Goal: Task Accomplishment & Management: Use online tool/utility

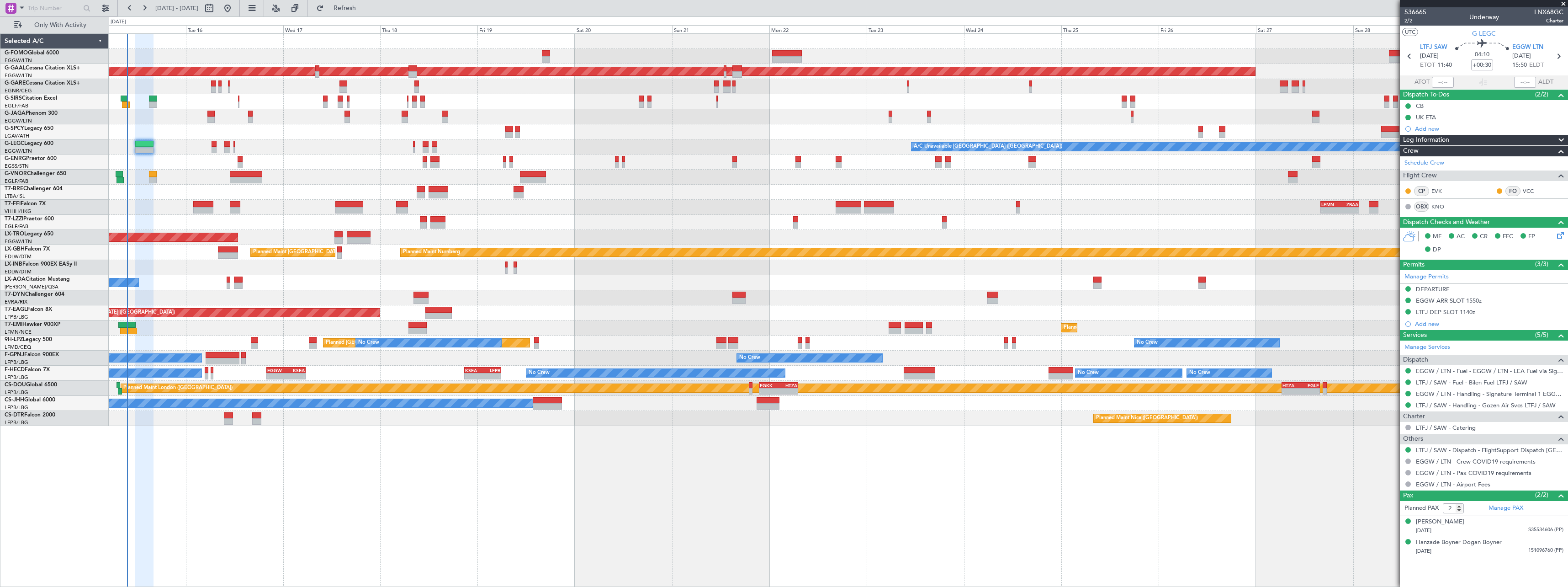
click at [305, 146] on div "A/C Unavailable [GEOGRAPHIC_DATA] ([GEOGRAPHIC_DATA]) Planned Maint [GEOGRAPHIC…" at bounding box center [838, 147] width 1459 height 15
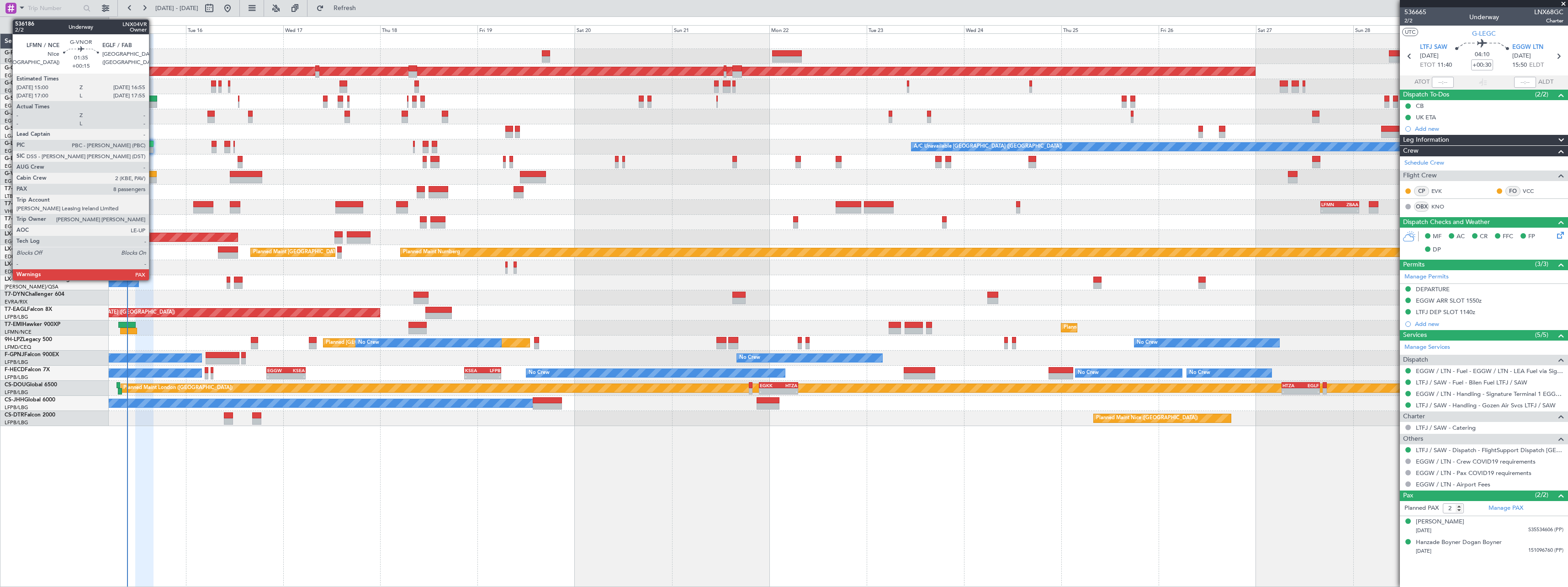
click at [153, 173] on div at bounding box center [153, 174] width 9 height 7
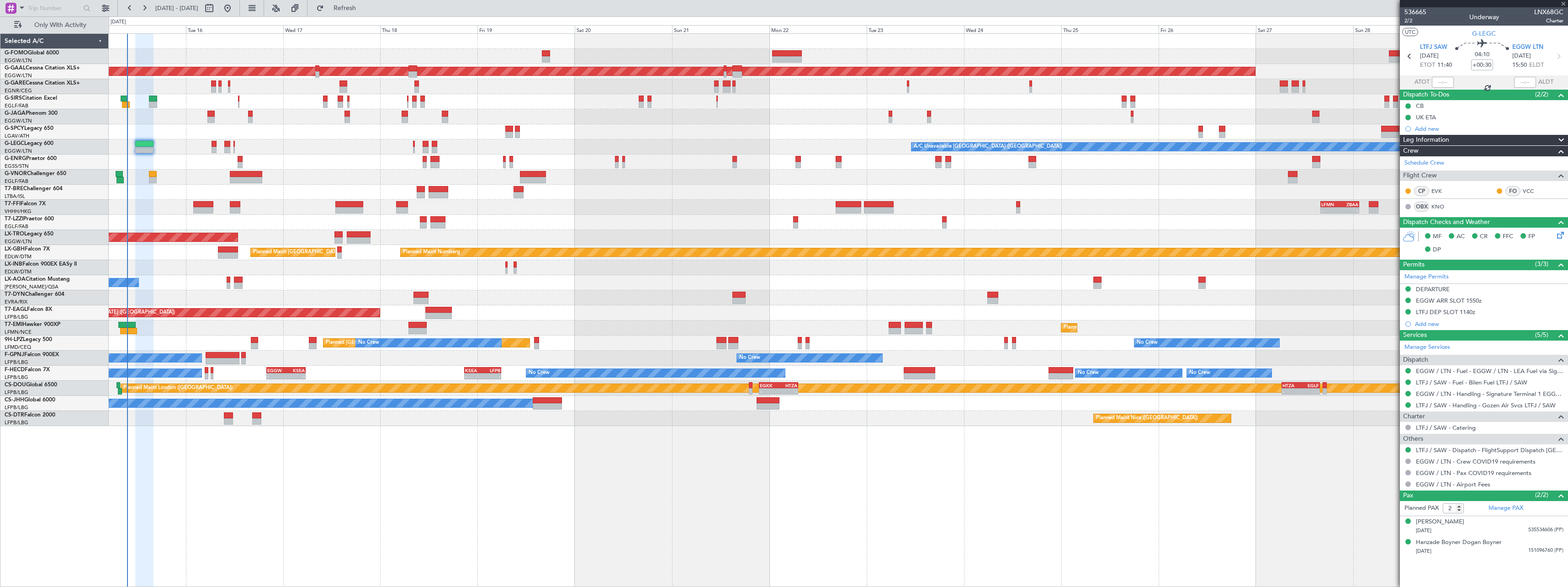
type input "+00:15"
type input "8"
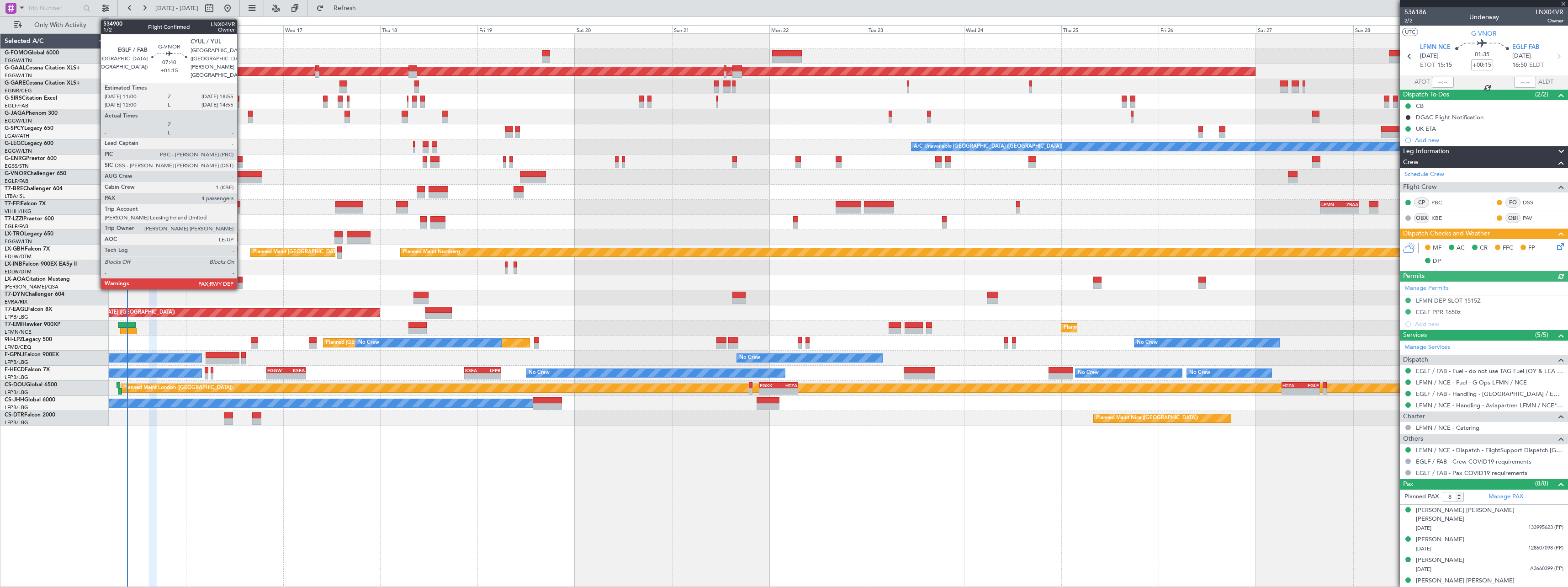
click at [241, 175] on div at bounding box center [246, 174] width 32 height 7
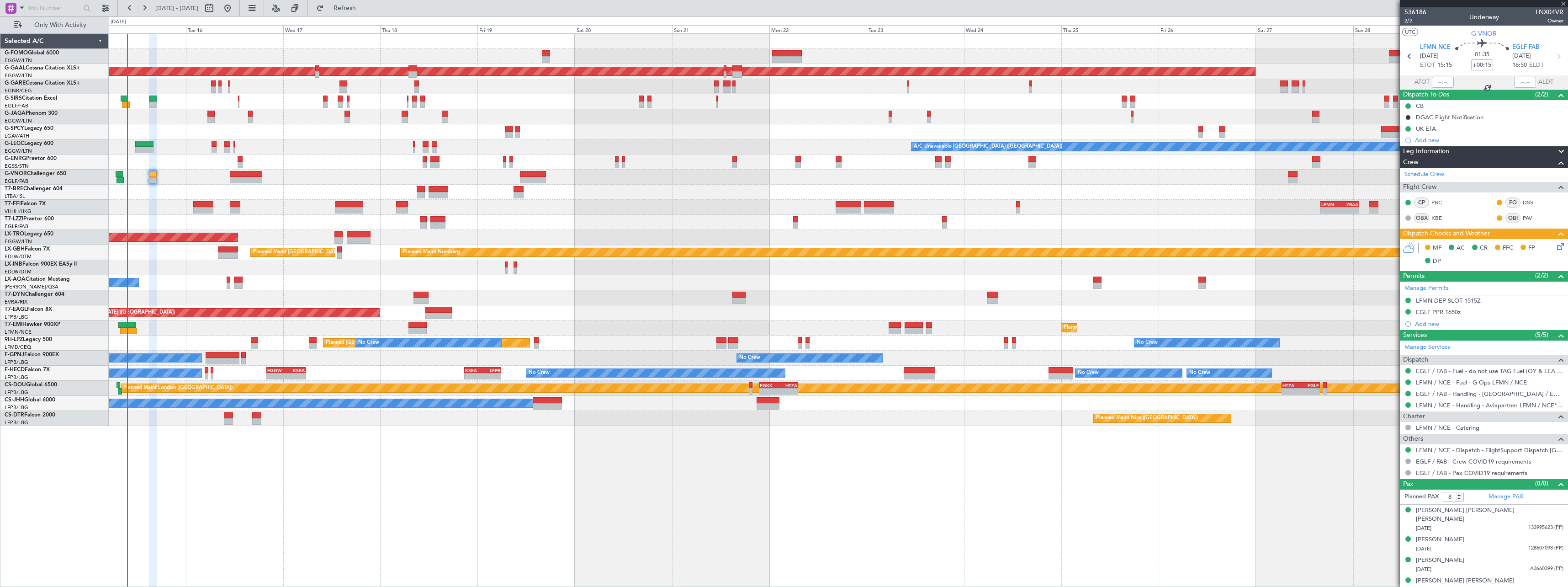
type input "+01:15"
type input "4"
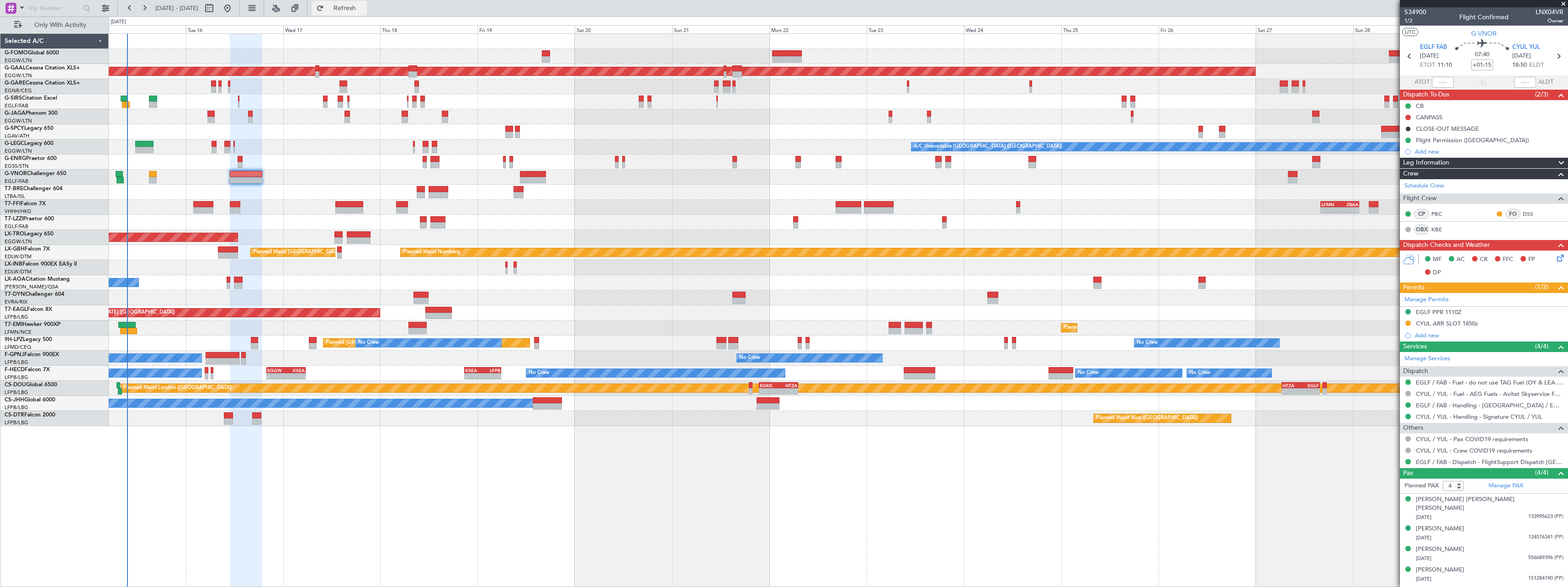
click at [364, 9] on span "Refresh" at bounding box center [345, 8] width 38 height 7
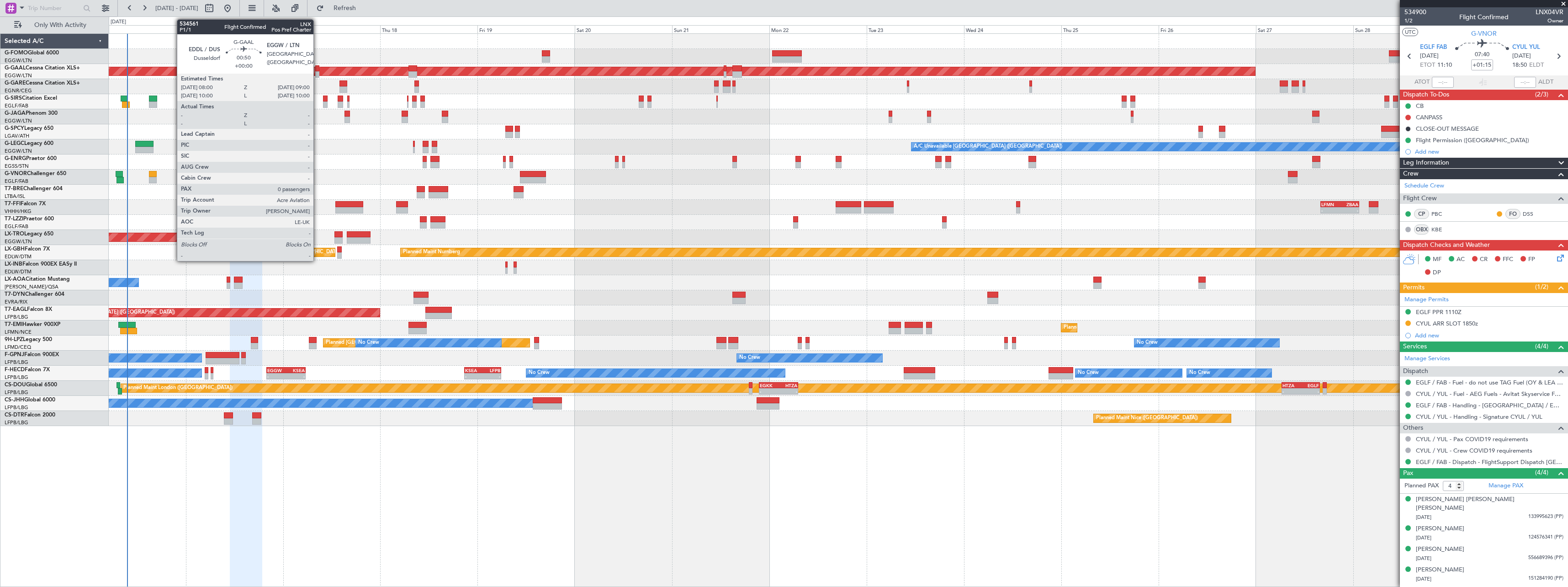
click at [318, 74] on div at bounding box center [317, 74] width 4 height 7
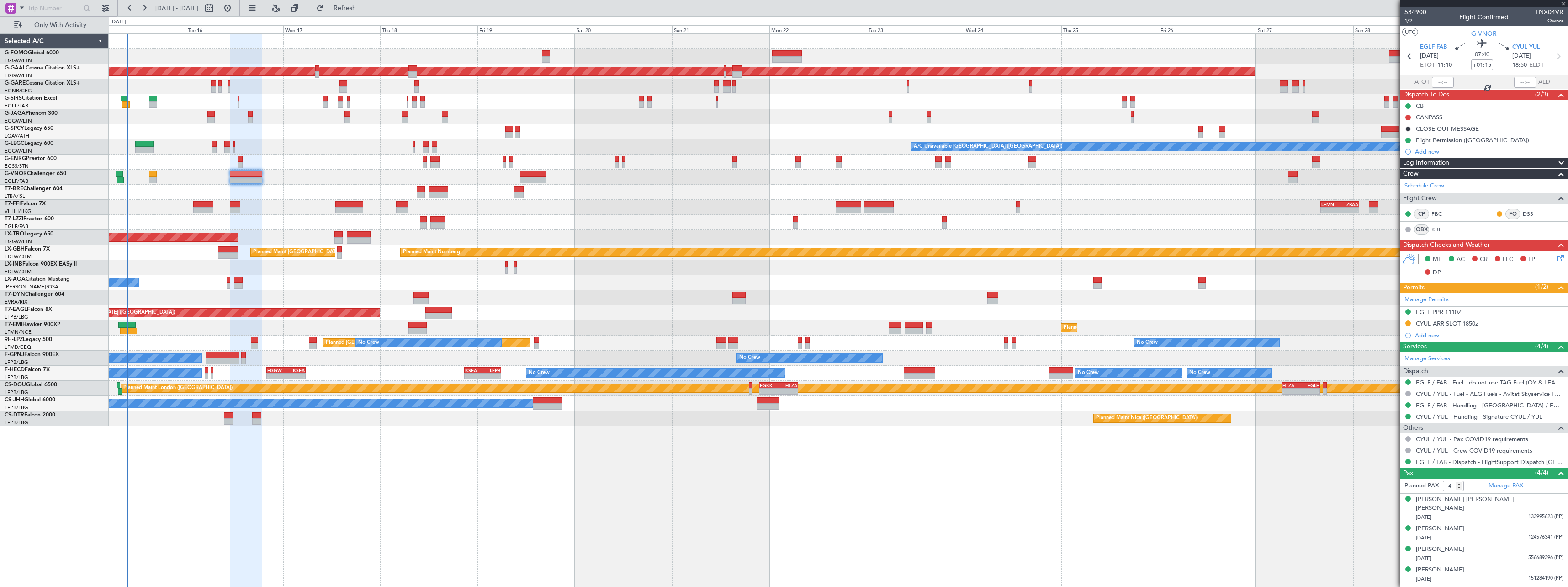
type input "0"
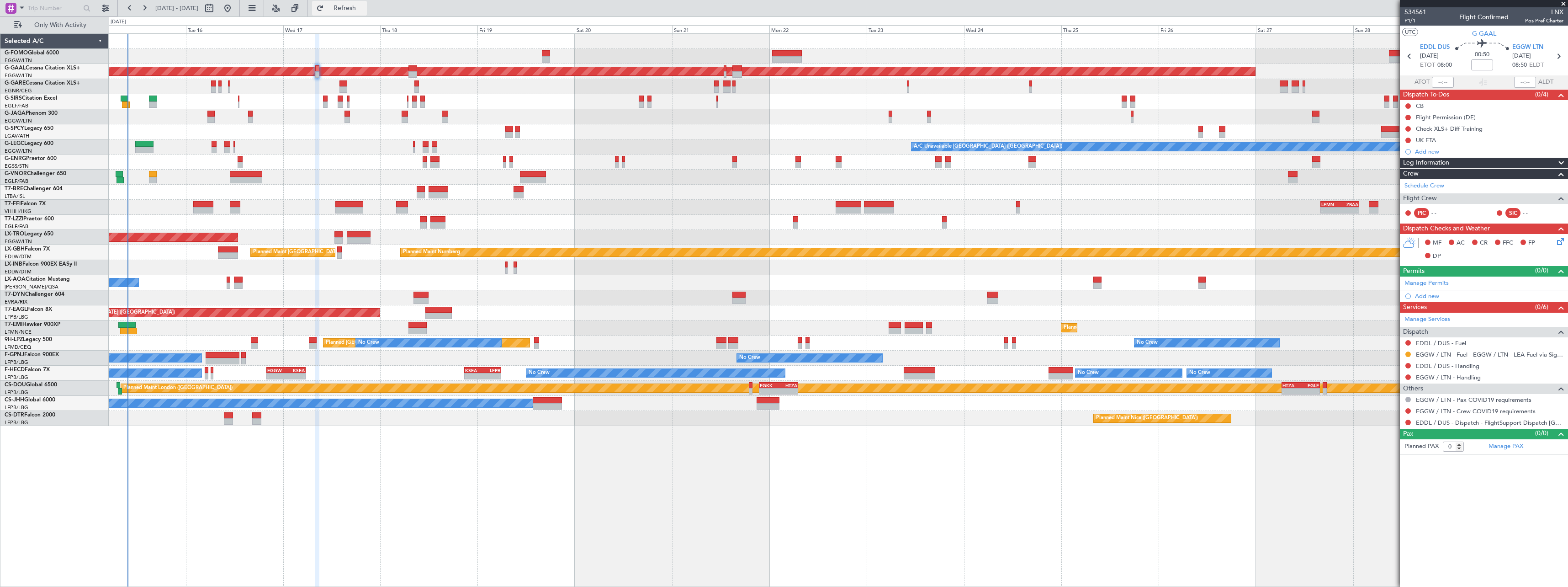
click at [364, 8] on span "Refresh" at bounding box center [345, 8] width 38 height 7
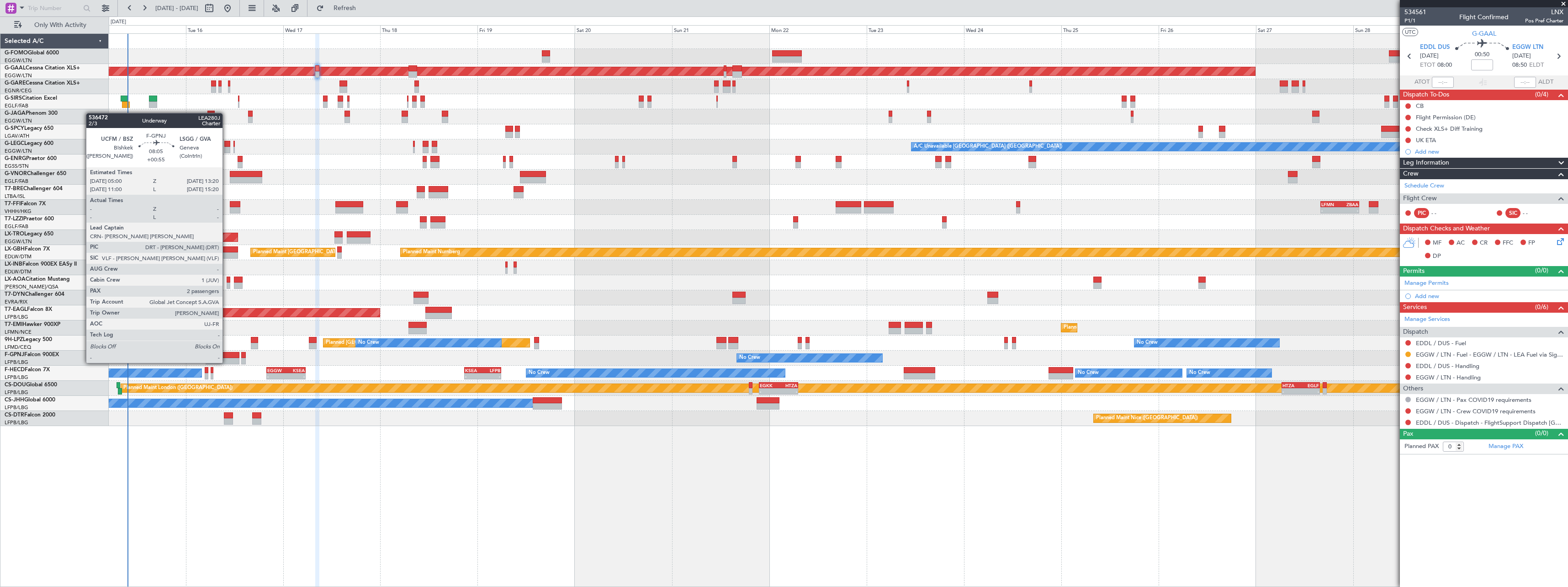
click at [226, 354] on div at bounding box center [223, 355] width 34 height 7
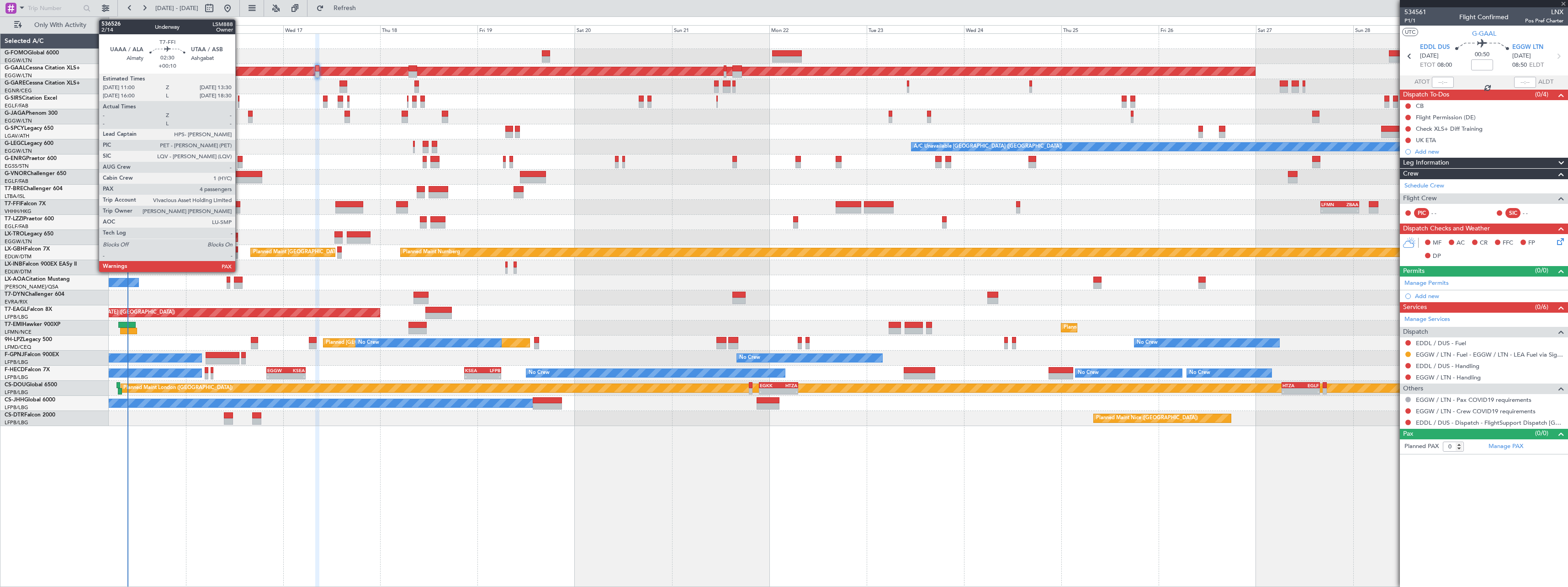
type input "+00:55"
type input "2"
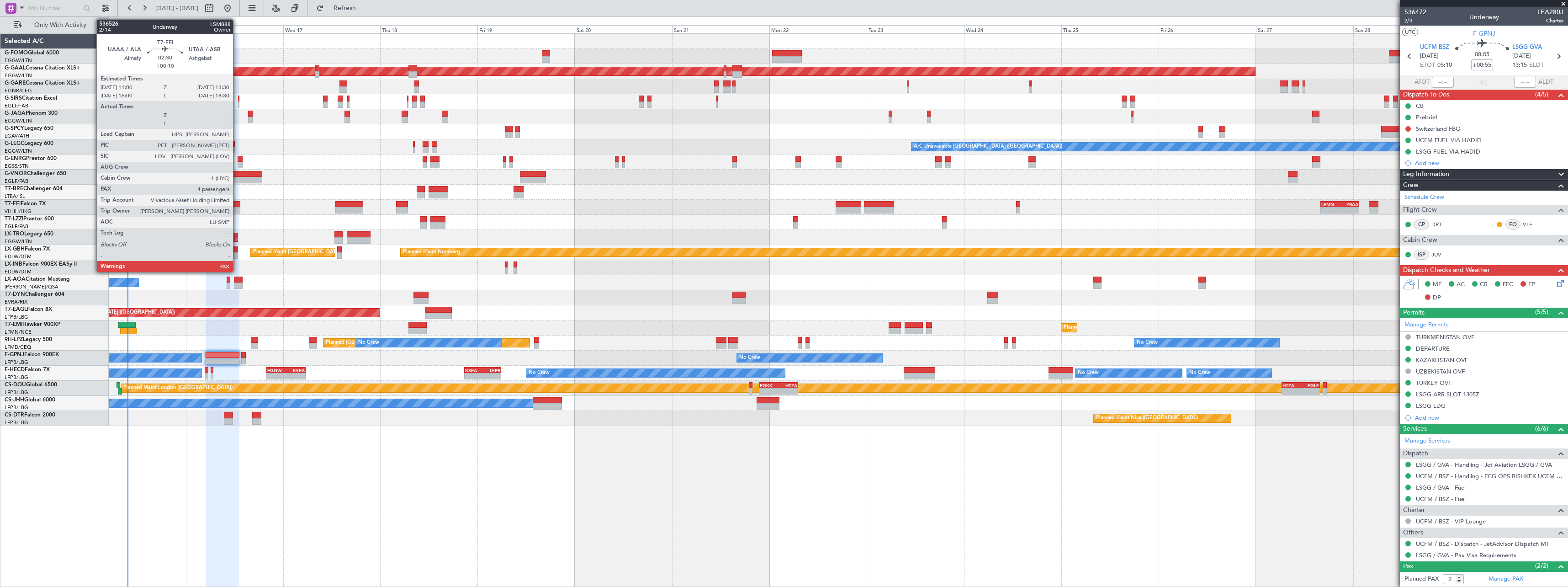
click at [237, 205] on div at bounding box center [235, 204] width 10 height 7
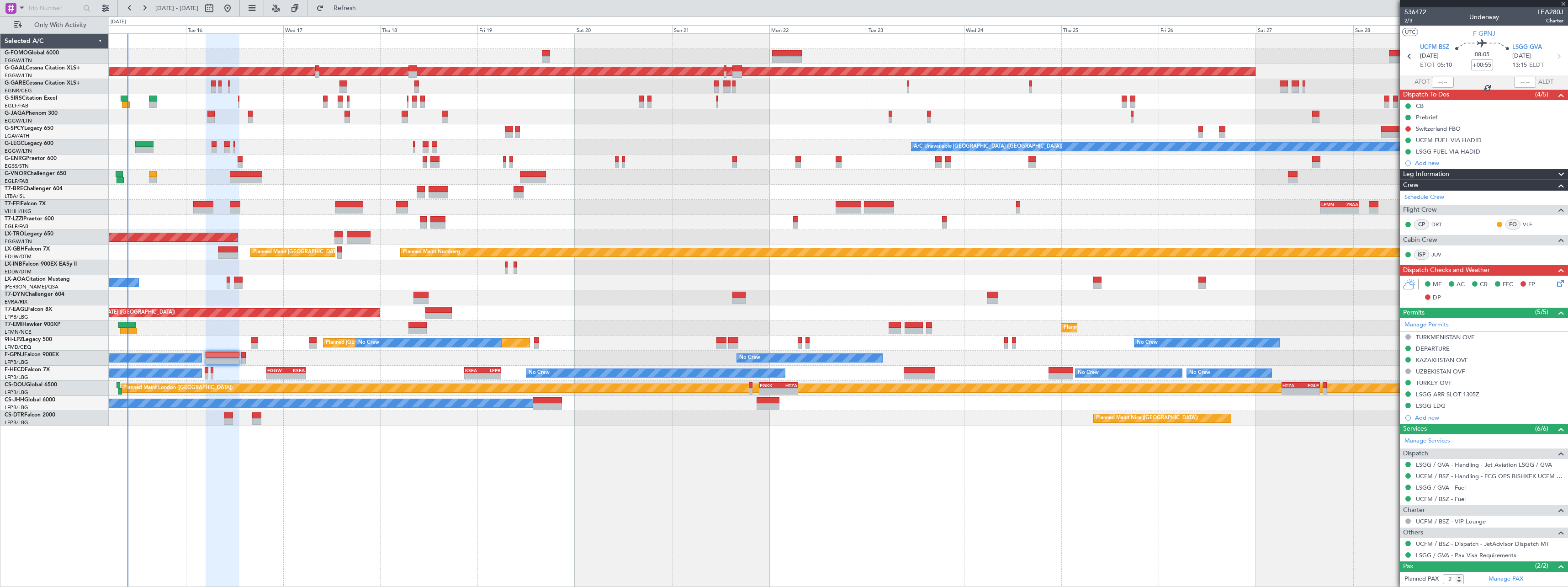
type input "+00:10"
type input "4"
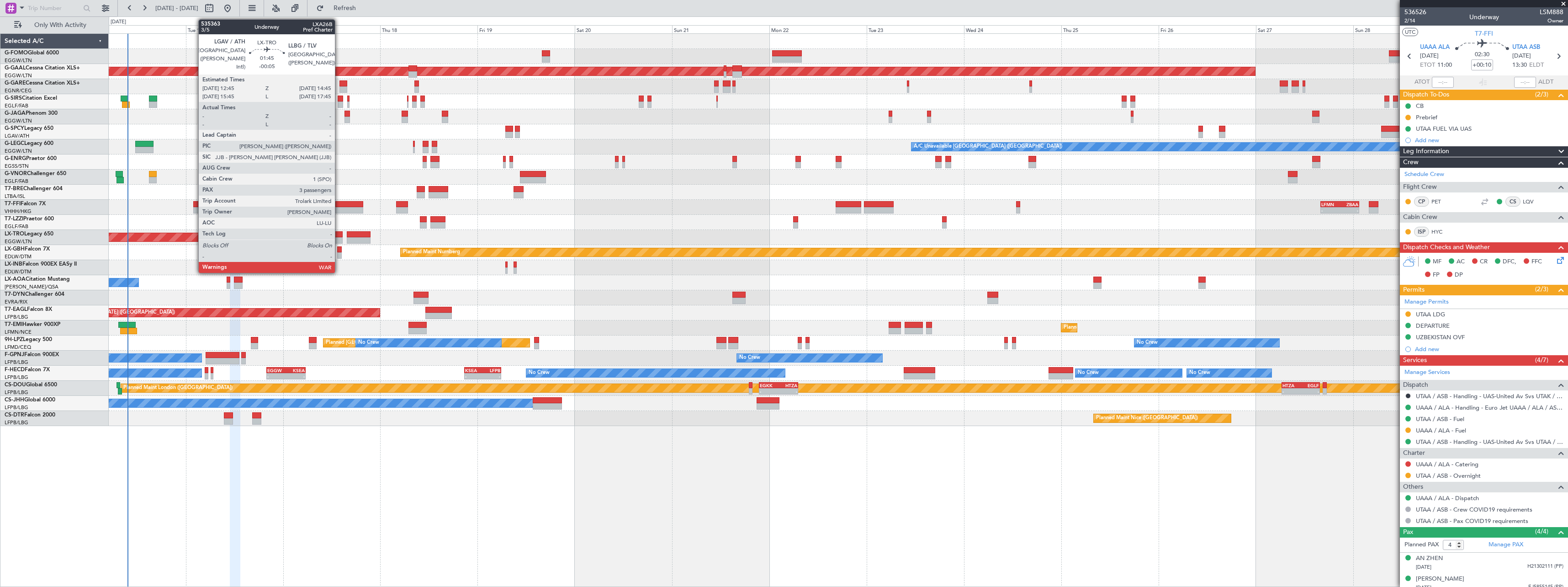
click at [339, 234] on div at bounding box center [338, 234] width 9 height 7
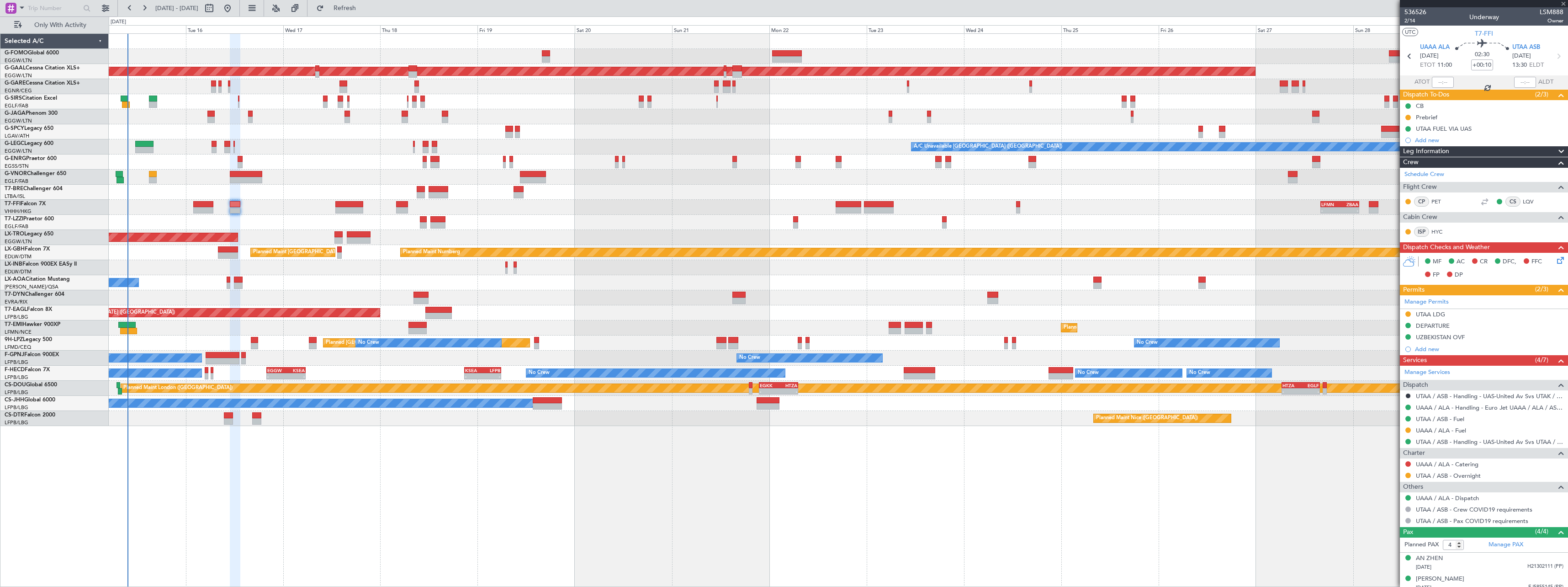
type input "-00:05"
type input "3"
